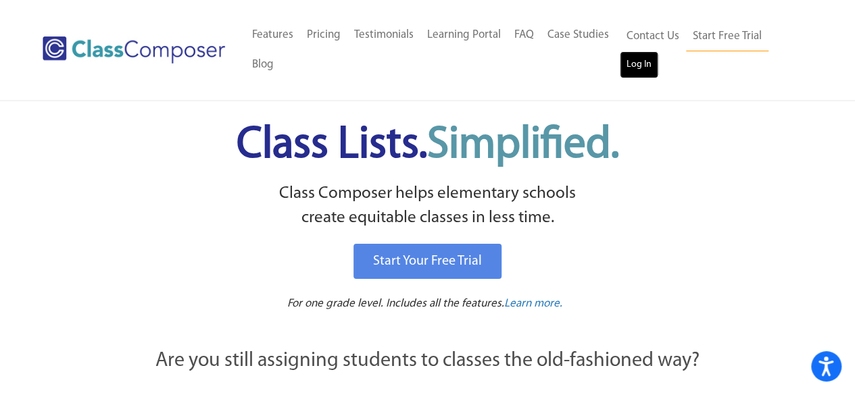
click at [648, 65] on link "Log In" at bounding box center [639, 64] width 39 height 27
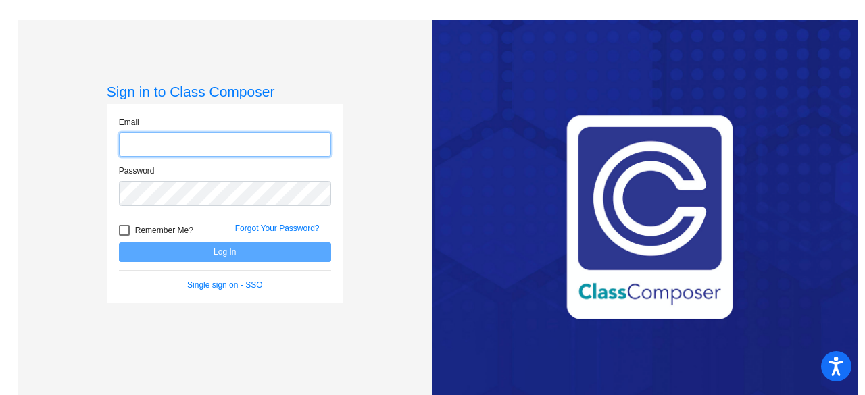
type input "[PERSON_NAME][EMAIL_ADDRESS][DOMAIN_NAME]"
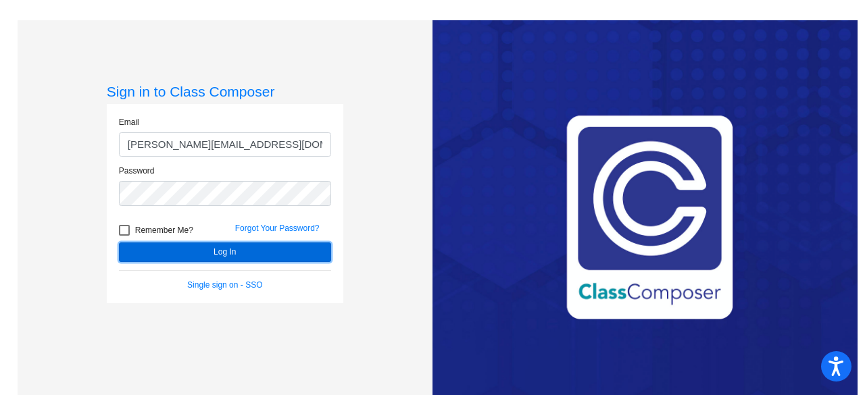
click at [235, 252] on button "Log In" at bounding box center [225, 253] width 212 height 20
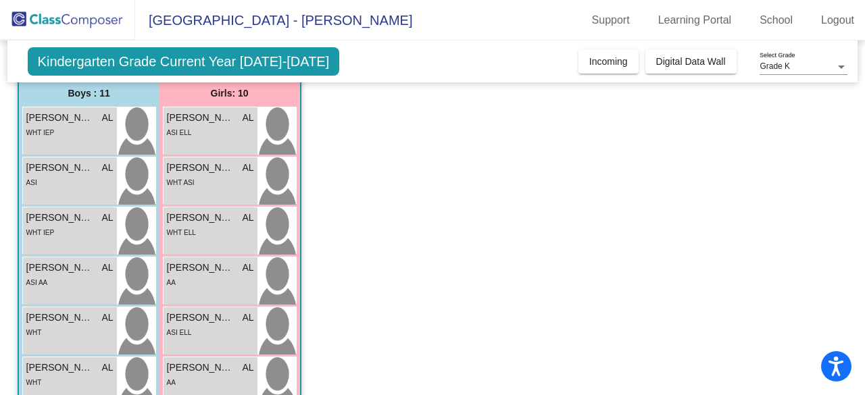
scroll to position [120, 0]
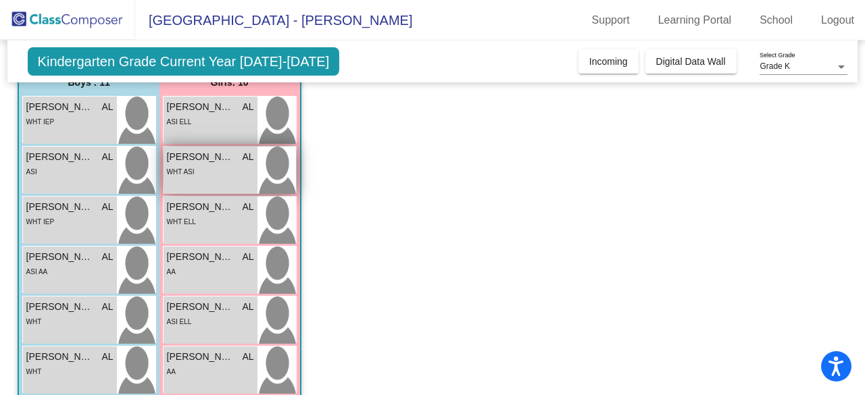
click at [214, 187] on div "[PERSON_NAME] AL lock do_not_disturb_alt WHT ASI" at bounding box center [211, 170] width 94 height 47
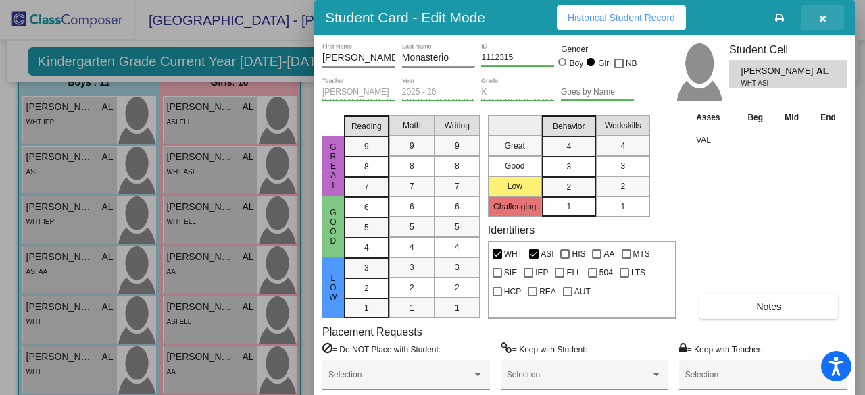
click at [823, 18] on icon "button" at bounding box center [822, 18] width 7 height 9
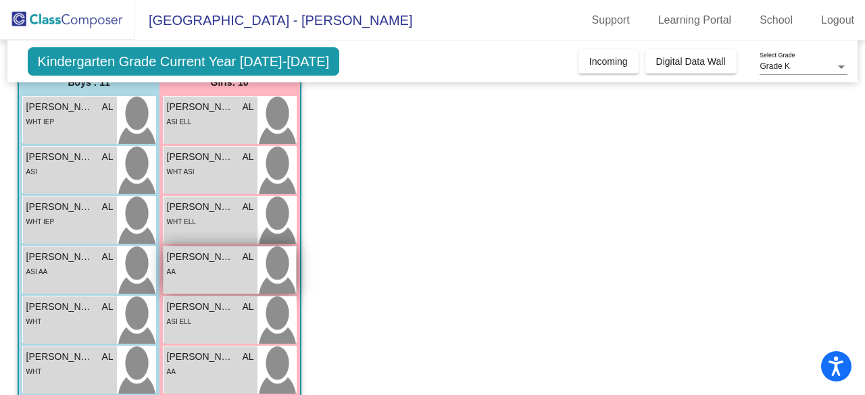
click at [215, 270] on div "AA" at bounding box center [210, 271] width 87 height 14
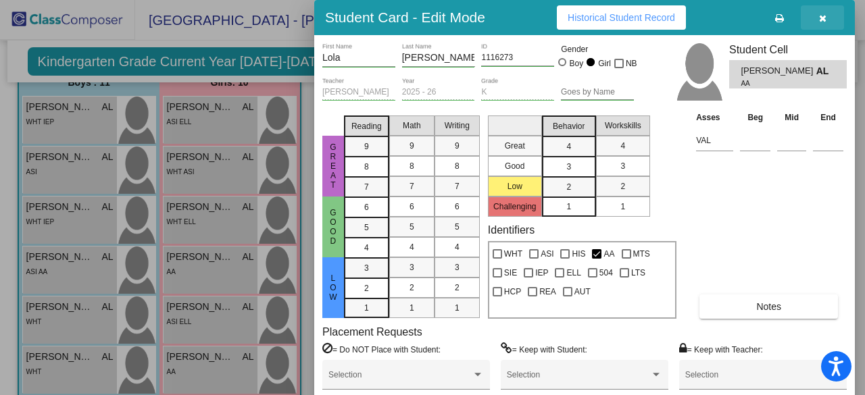
click at [824, 18] on icon "button" at bounding box center [822, 18] width 7 height 9
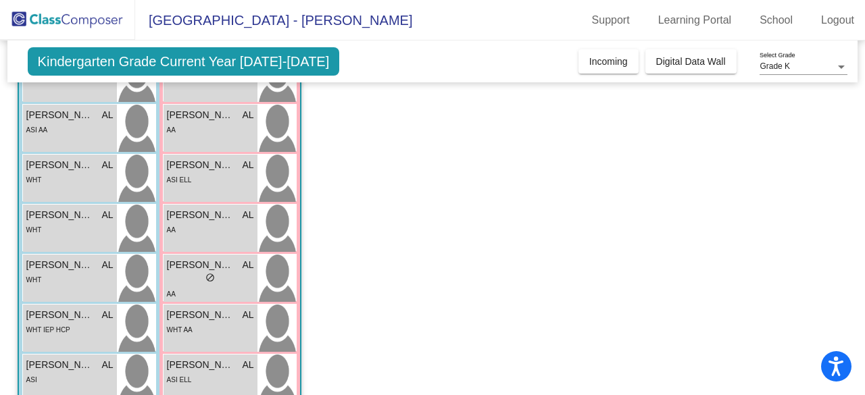
scroll to position [251, 0]
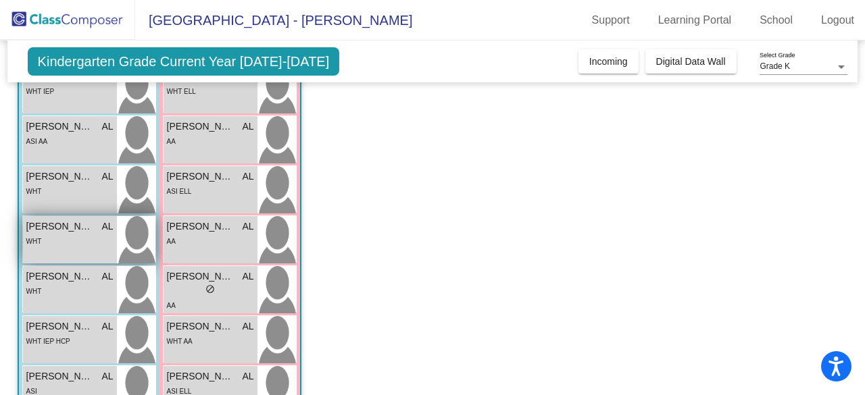
click at [59, 243] on div "WHT" at bounding box center [69, 241] width 87 height 14
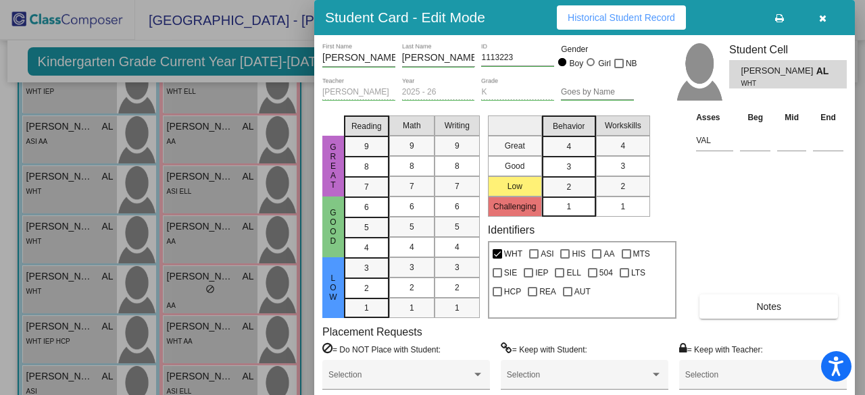
click at [825, 19] on icon "button" at bounding box center [822, 18] width 7 height 9
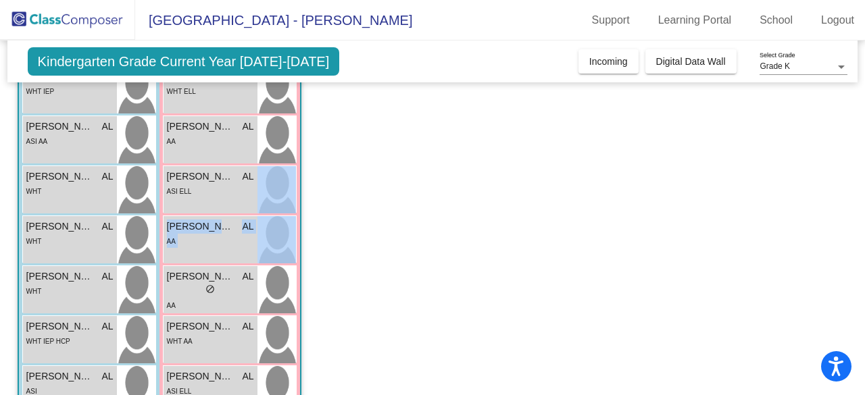
drag, startPoint x: 856, startPoint y: 198, endPoint x: 857, endPoint y: 225, distance: 27.1
click at [857, 225] on mat-sidenav-content "Grade K Select Grade Kindergarten Grade Current Year 2025-2026 Add, Move, or Re…" at bounding box center [432, 218] width 865 height 355
click at [731, 238] on app-classroom "Class 2 - SPED picture_as_pdf Amy Luik Add Student First Name Last Name Student…" at bounding box center [433, 208] width 831 height 660
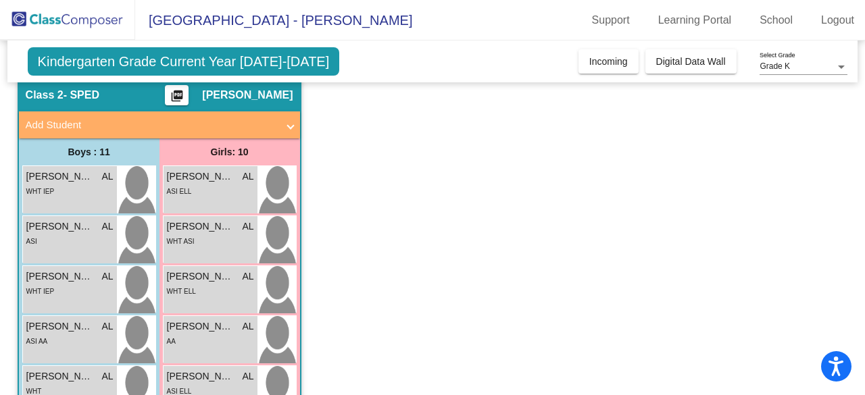
scroll to position [54, 0]
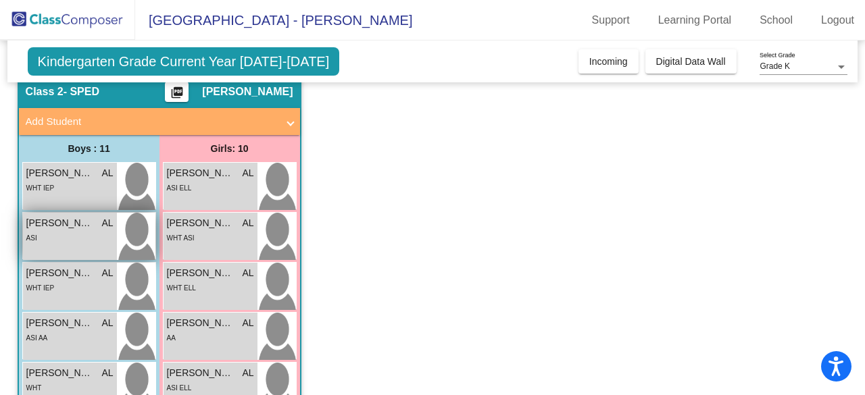
click at [47, 232] on div "ASI" at bounding box center [69, 238] width 87 height 14
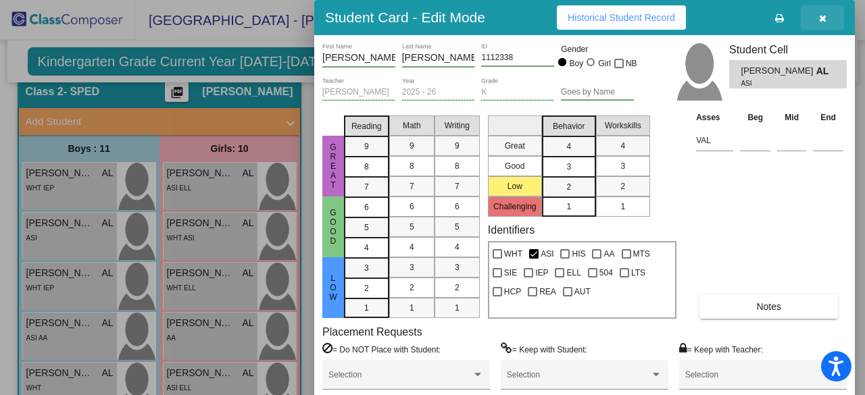
click at [822, 19] on icon "button" at bounding box center [822, 18] width 7 height 9
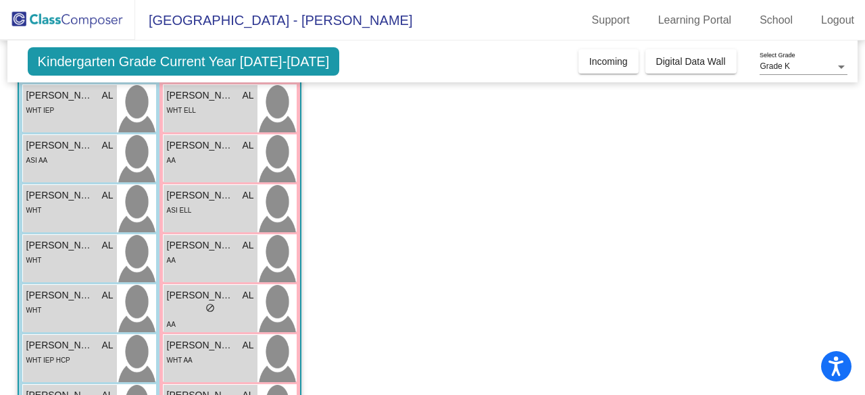
scroll to position [234, 0]
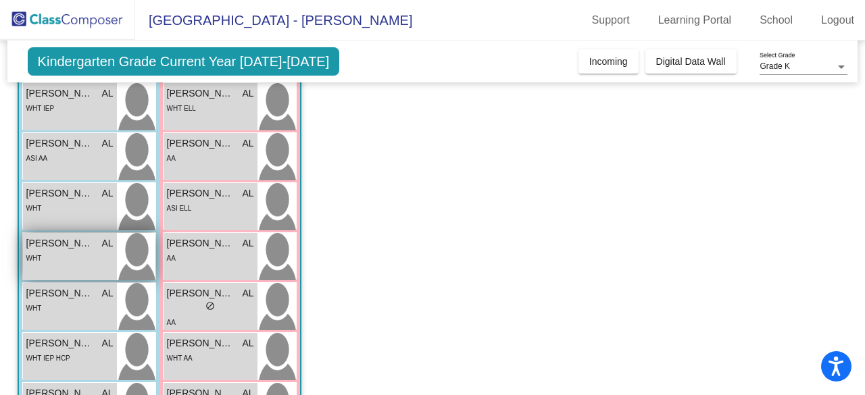
click at [56, 258] on div "WHT" at bounding box center [69, 258] width 87 height 14
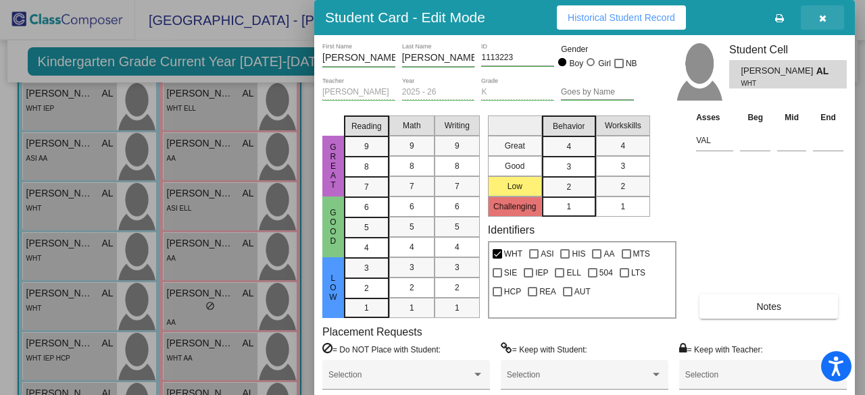
click at [823, 18] on icon "button" at bounding box center [822, 18] width 7 height 9
